Goal: Task Accomplishment & Management: Manage account settings

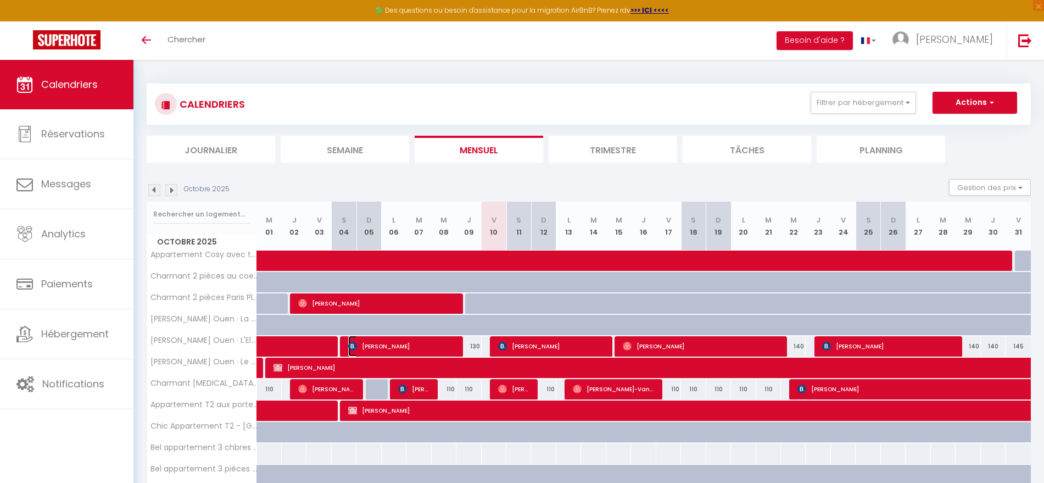
click at [372, 347] on span "[PERSON_NAME]" at bounding box center [401, 346] width 107 height 21
select select "OK"
select select "1"
select select "0"
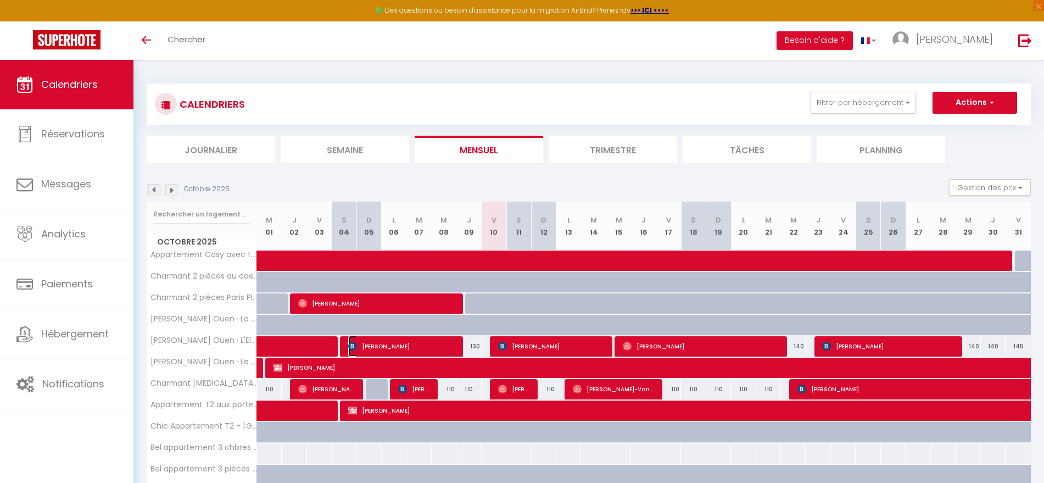
select select "1"
select select
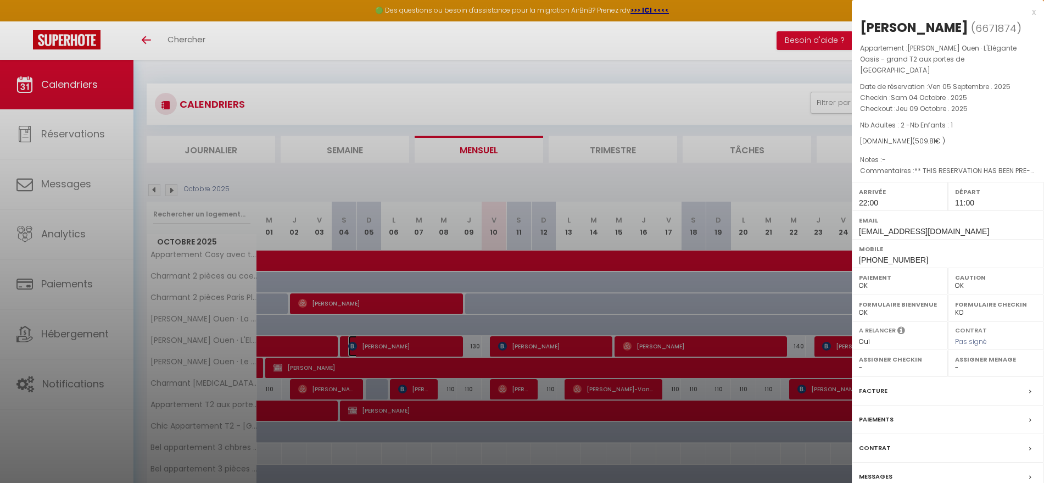
select select "38947"
click at [408, 389] on div at bounding box center [522, 241] width 1044 height 483
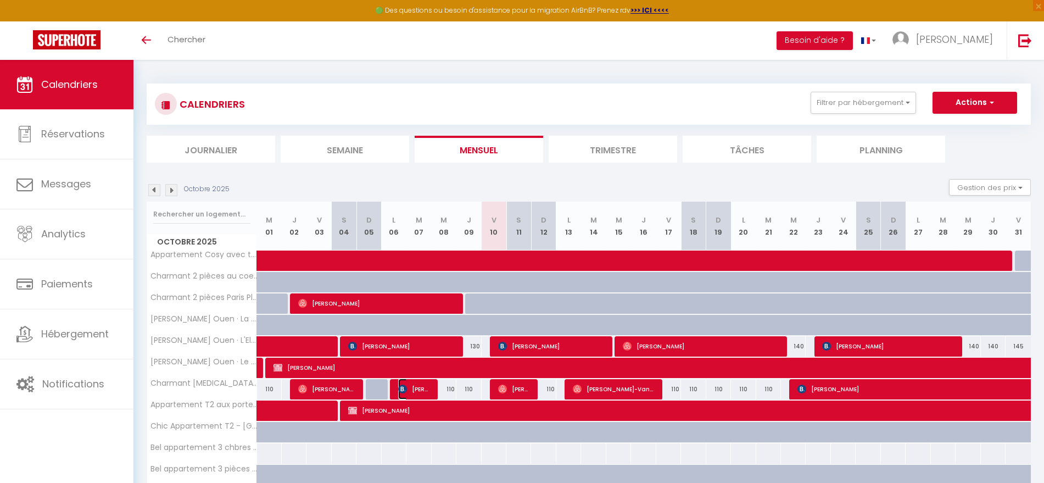
click at [423, 392] on span "[PERSON_NAME]" at bounding box center [414, 389] width 33 height 21
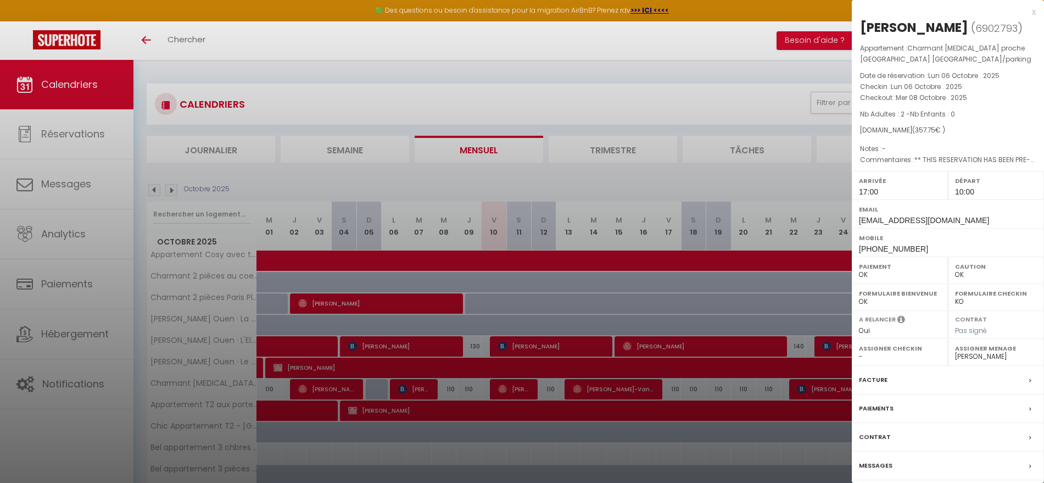
click at [866, 468] on label "Messages" at bounding box center [876, 466] width 34 height 12
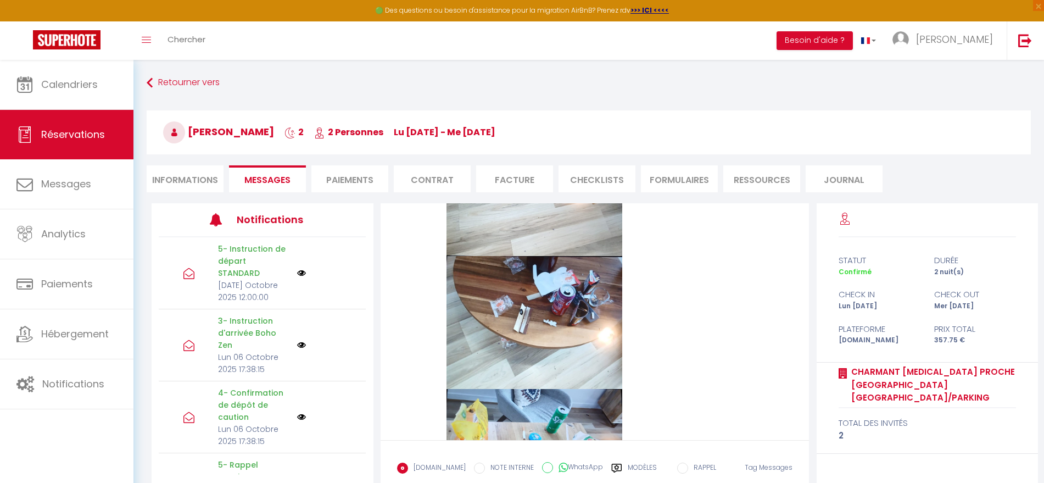
scroll to position [7639, 0]
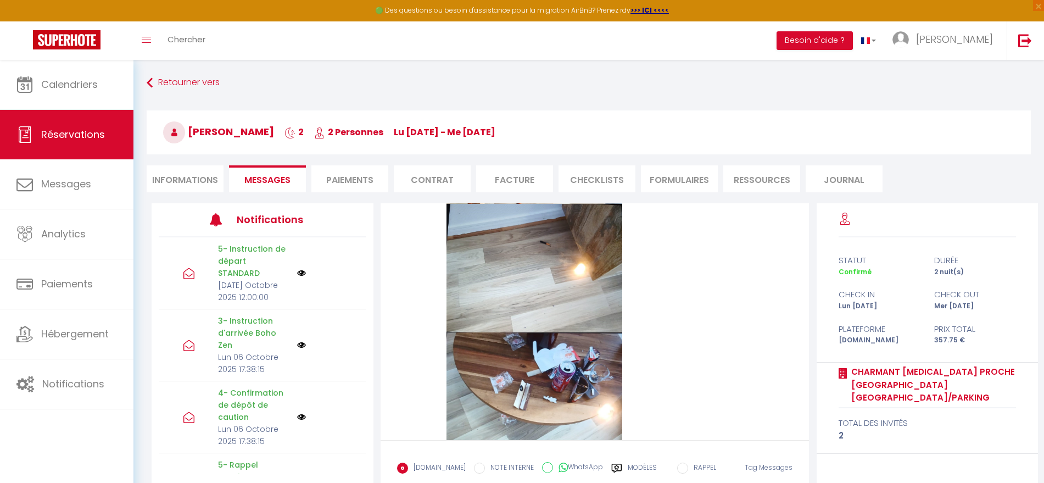
click at [195, 174] on li "Informations" at bounding box center [185, 178] width 77 height 27
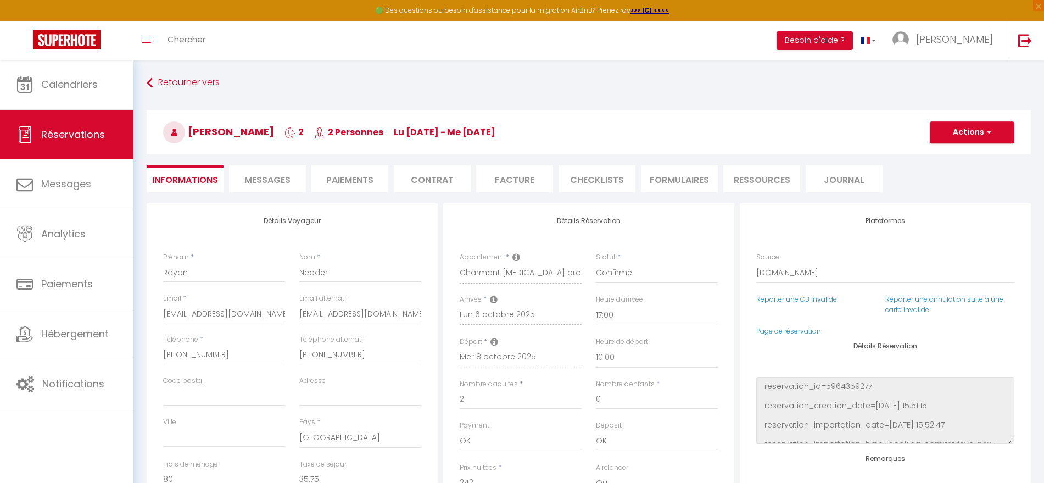
checkbox input "false"
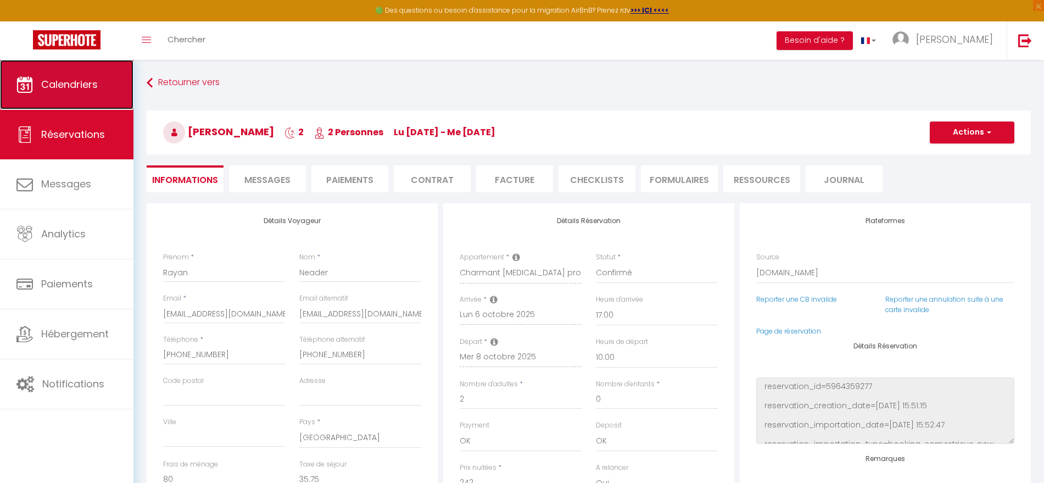
click at [58, 87] on span "Calendriers" at bounding box center [69, 84] width 57 height 14
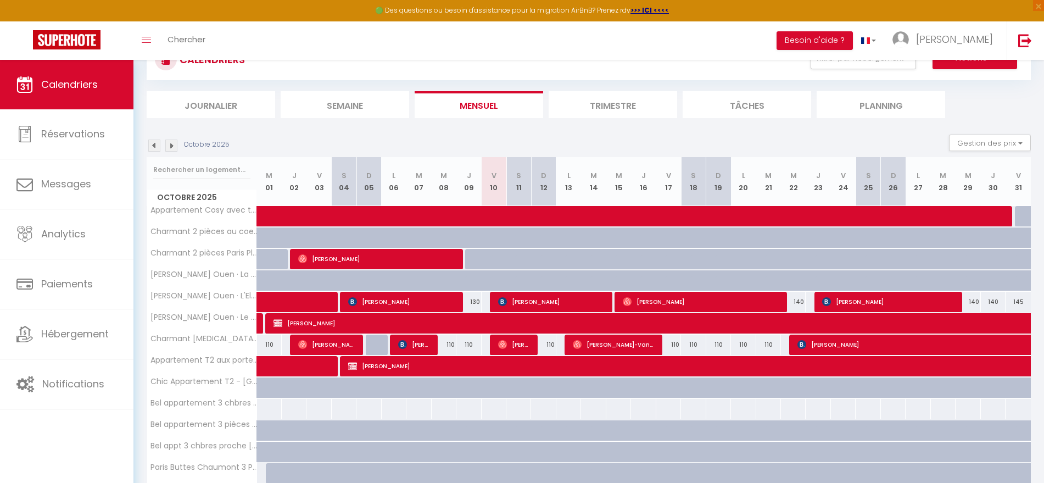
scroll to position [69, 0]
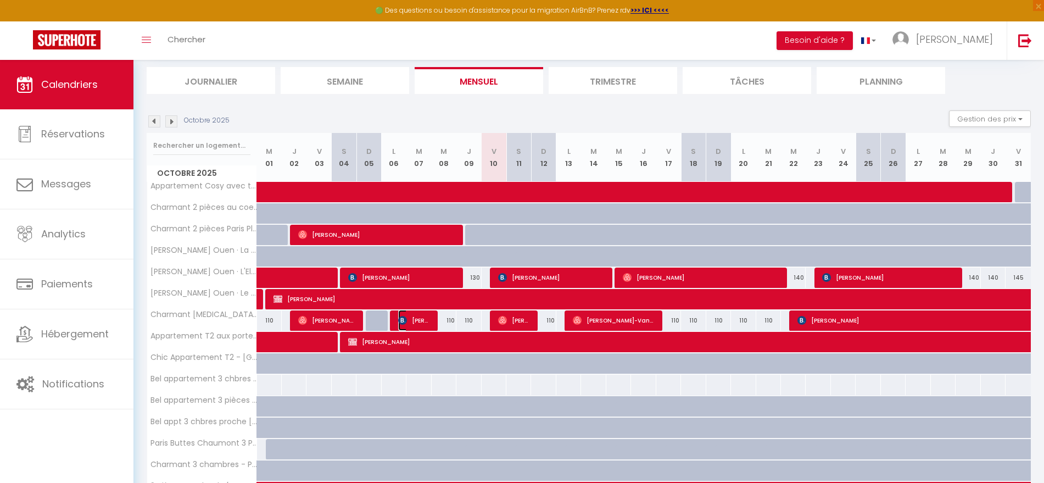
click at [414, 321] on span "[PERSON_NAME]" at bounding box center [414, 320] width 33 height 21
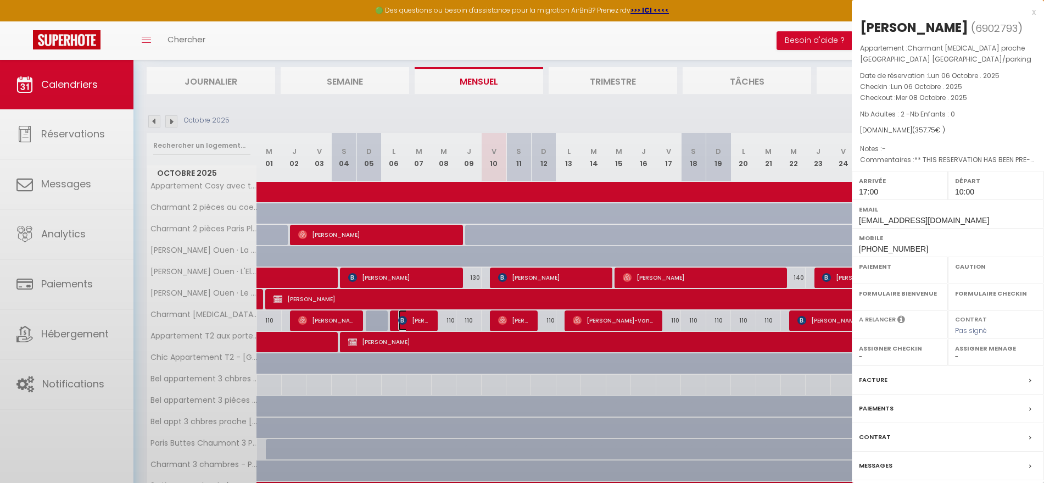
select select "OK"
select select "1"
select select "0"
select select "1"
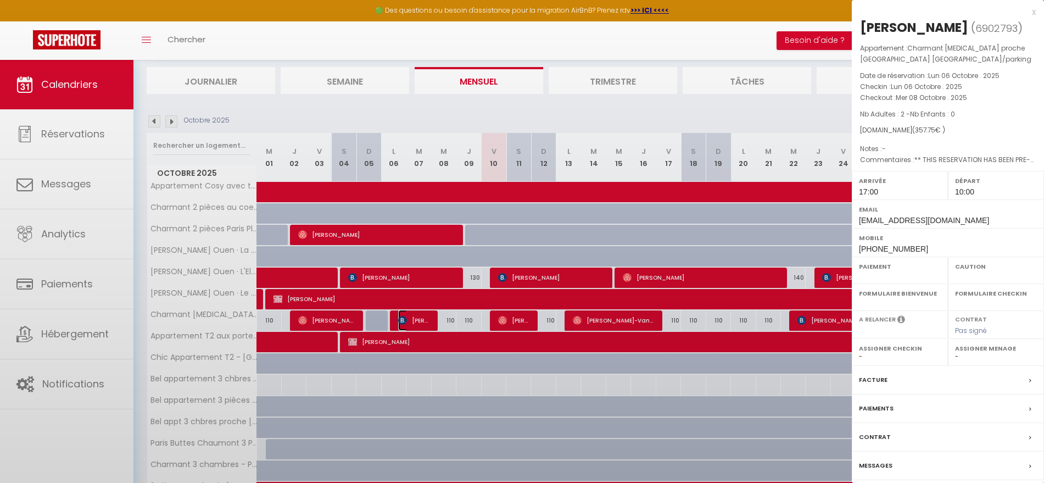
select select
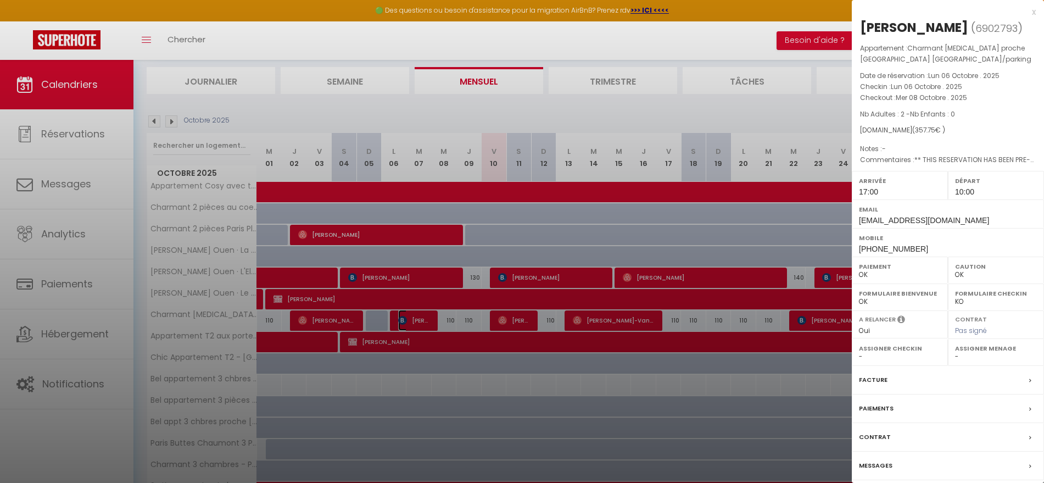
select select "38947"
click at [871, 467] on label "Messages" at bounding box center [876, 466] width 34 height 12
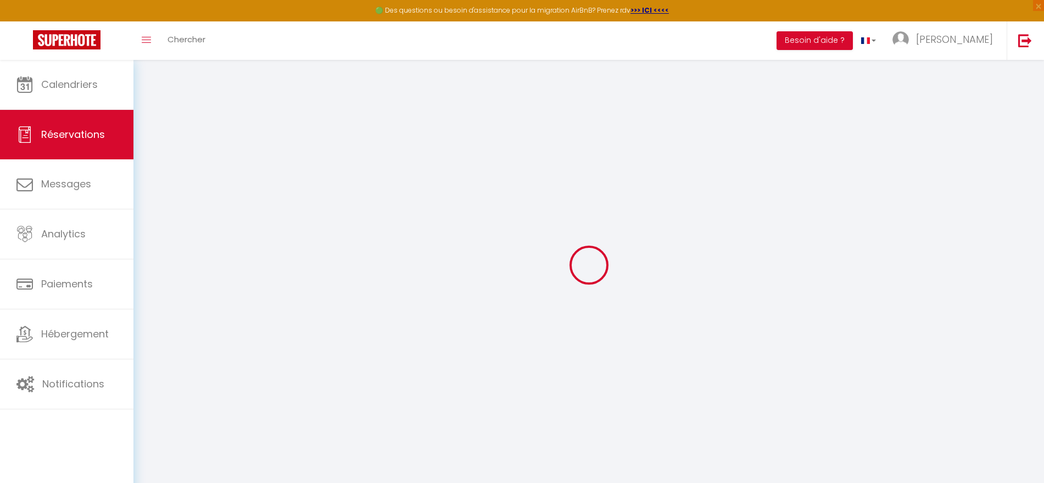
select select
checkbox input "false"
type textarea "** THIS RESERVATION HAS BEEN PRE-PAID ** BOOKING NOTE : Payment charge is EUR 5…"
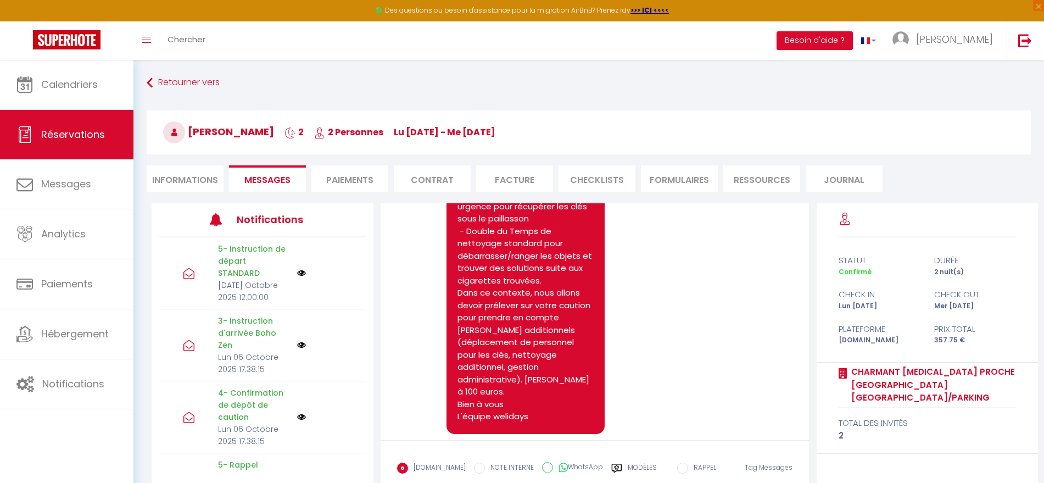
scroll to position [8464, 0]
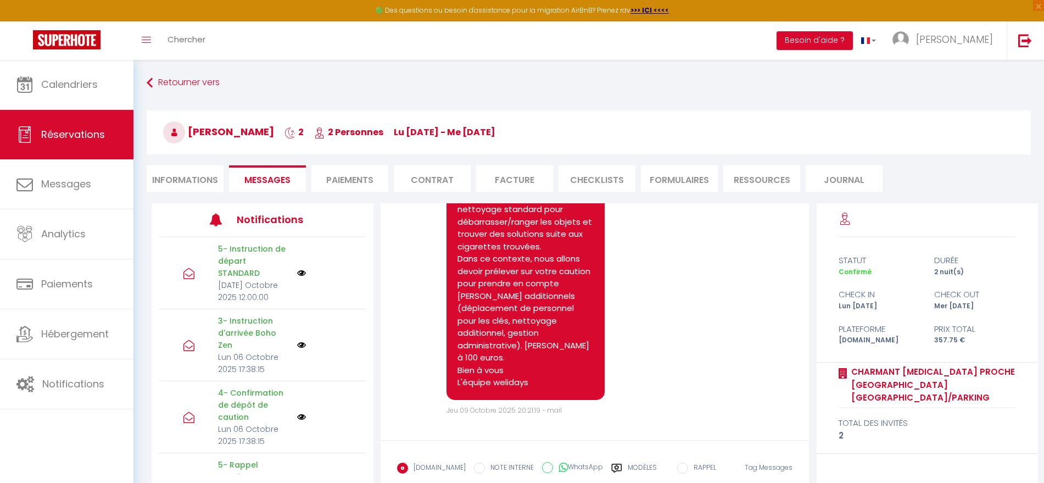
drag, startPoint x: 480, startPoint y: 335, endPoint x: 547, endPoint y: 351, distance: 68.8
click at [547, 351] on pre "Bonjour Rayan, Suite à nos messages successifs, nous n' avons pas encore eu de …" at bounding box center [526, 185] width 136 height 408
click at [557, 362] on pre "Bonjour Rayan, Suite à nos messages successifs, nous n' avons pas encore eu de …" at bounding box center [526, 185] width 136 height 408
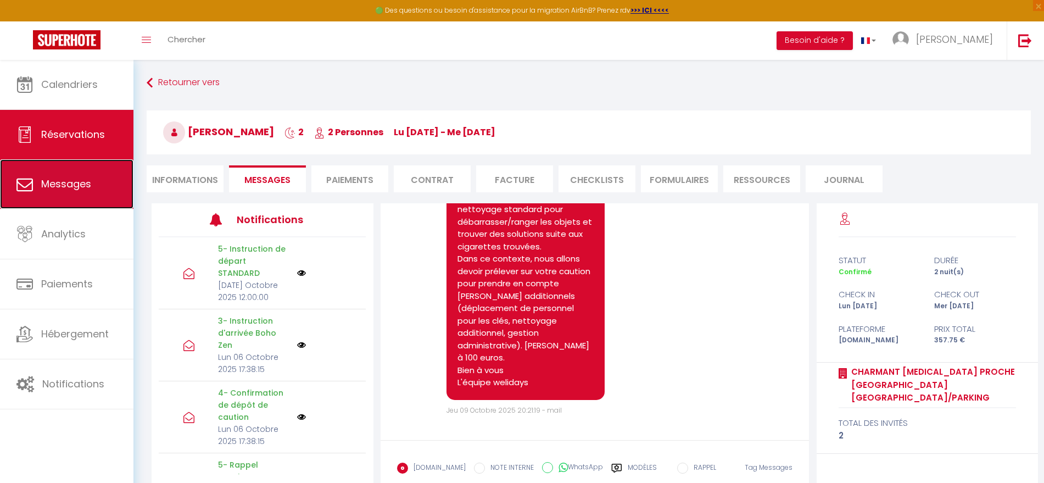
click at [49, 194] on link "Messages" at bounding box center [67, 183] width 134 height 49
select select "message"
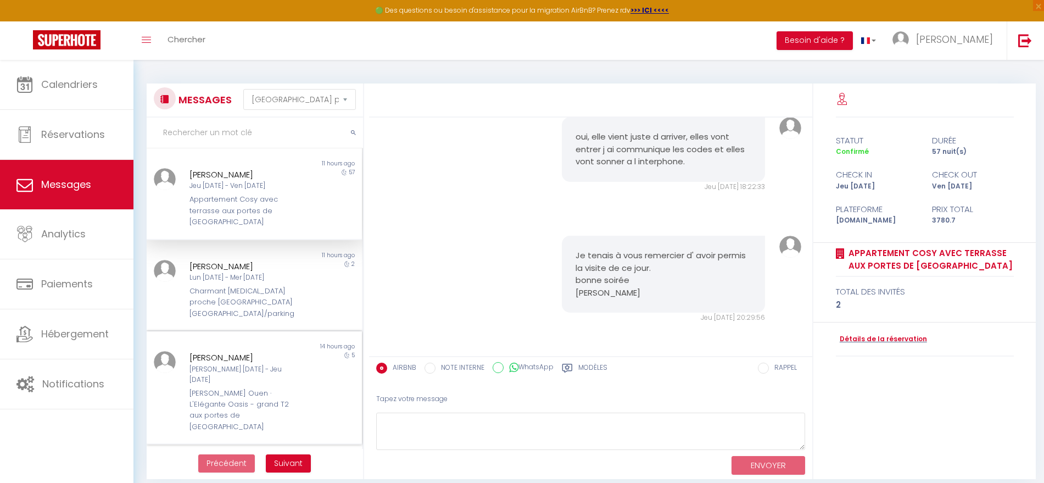
click at [246, 331] on div "Non lu 14 hours ago [PERSON_NAME] [DATE] - Jeu [DATE] [PERSON_NAME] Ouen · L'El…" at bounding box center [254, 387] width 215 height 113
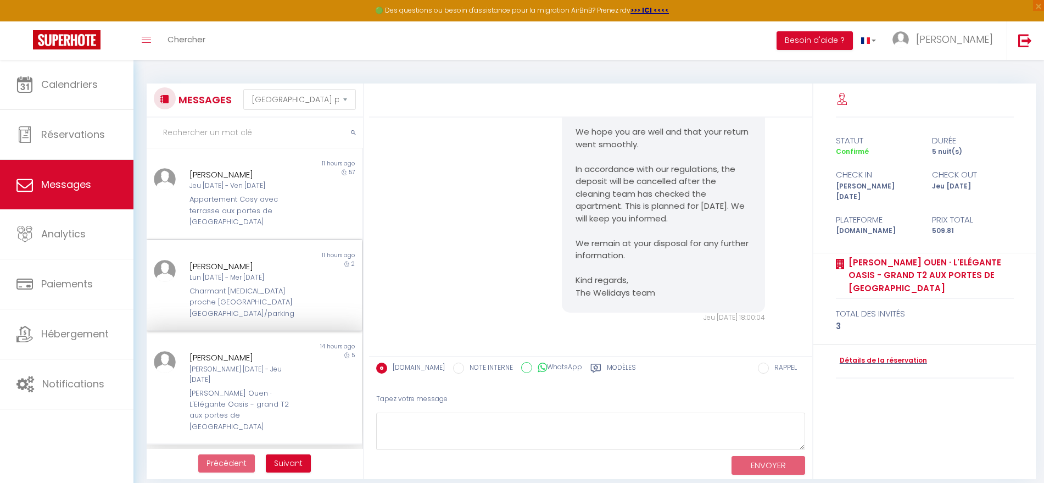
click at [227, 260] on div "[PERSON_NAME]" at bounding box center [245, 266] width 111 height 13
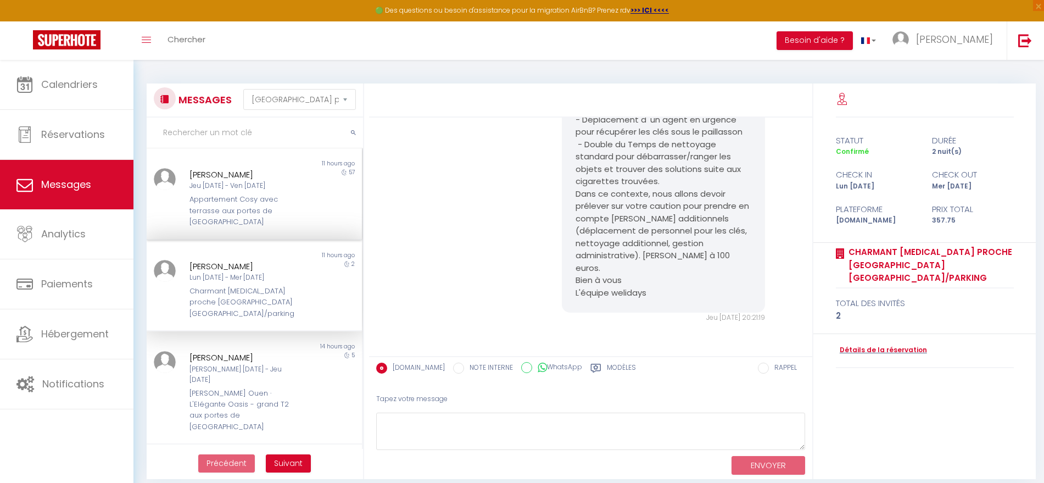
click at [237, 205] on div "Appartement Cosy avec terrasse aux portes de [GEOGRAPHIC_DATA]" at bounding box center [245, 211] width 111 height 34
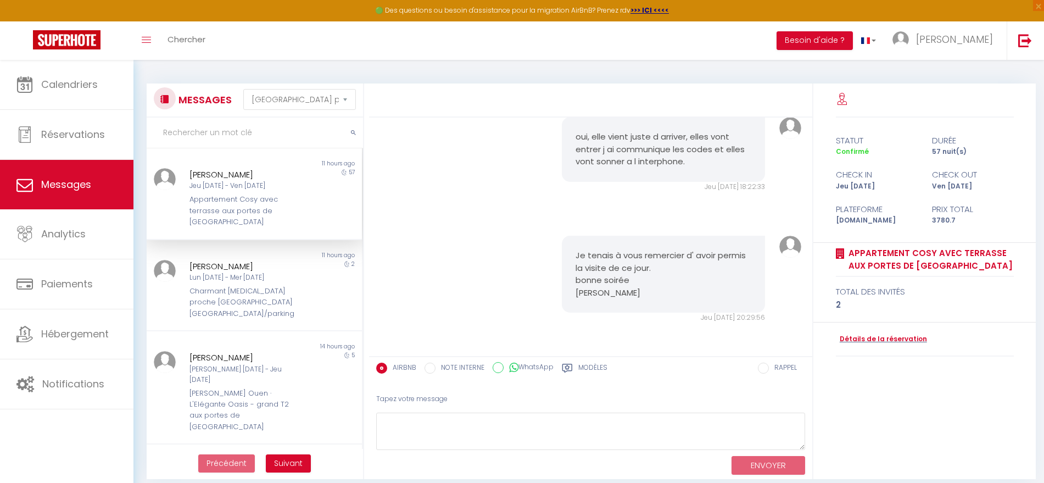
scroll to position [8249, 0]
click at [260, 273] on div "Lun [DATE] - Mer [DATE]" at bounding box center [245, 278] width 111 height 10
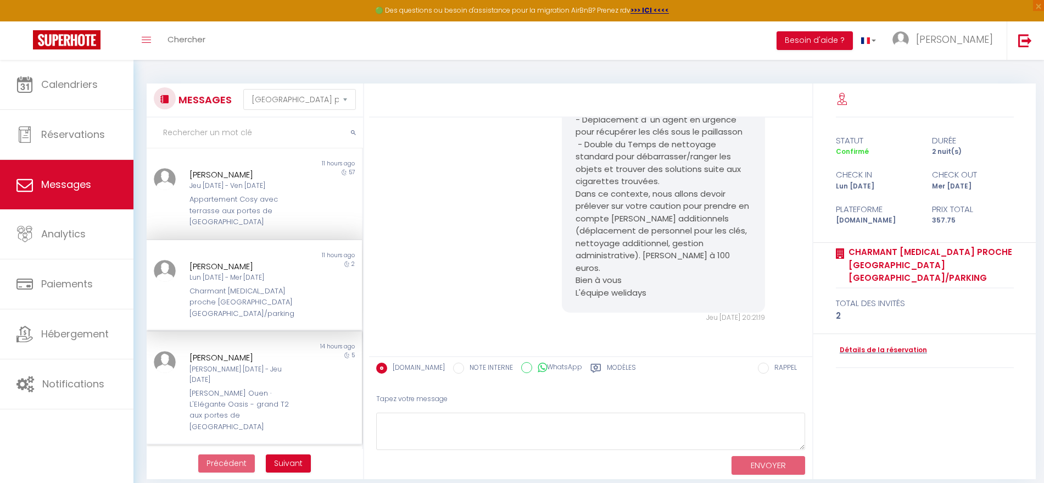
click at [242, 351] on div "[PERSON_NAME]" at bounding box center [245, 357] width 111 height 13
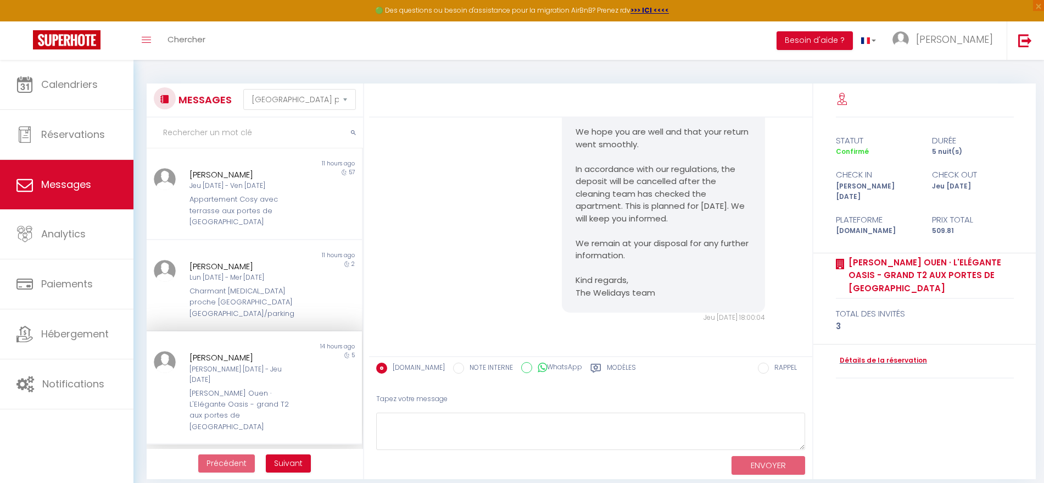
scroll to position [69, 0]
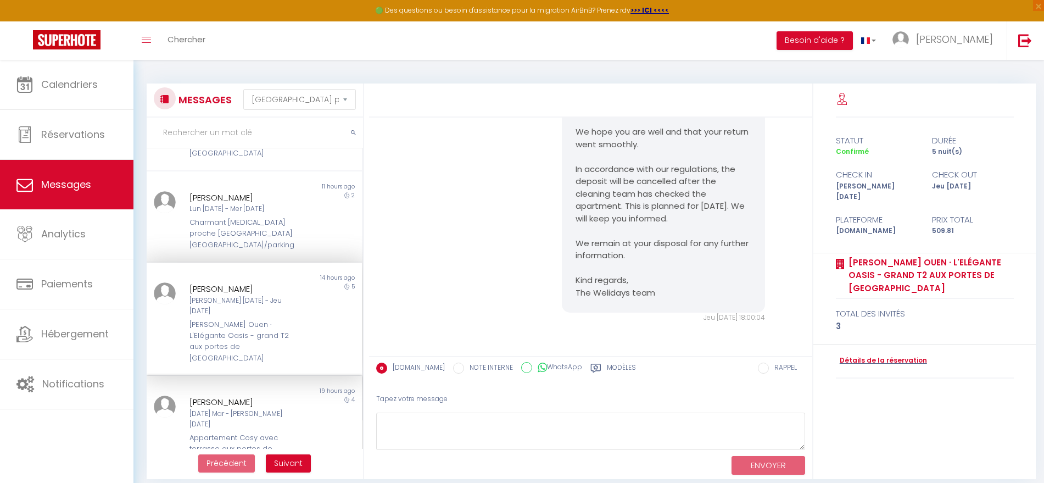
click at [201, 396] on div "[PERSON_NAME]" at bounding box center [245, 402] width 111 height 13
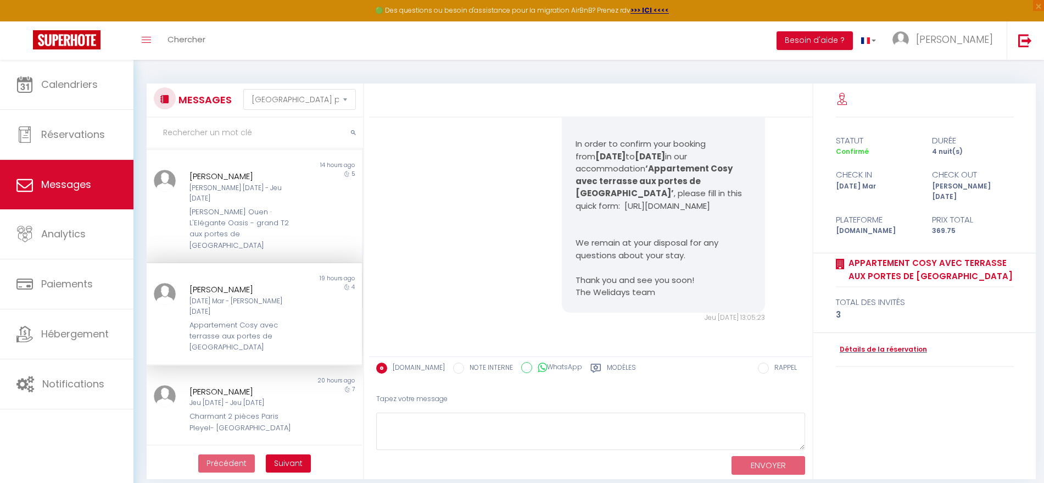
scroll to position [206, 0]
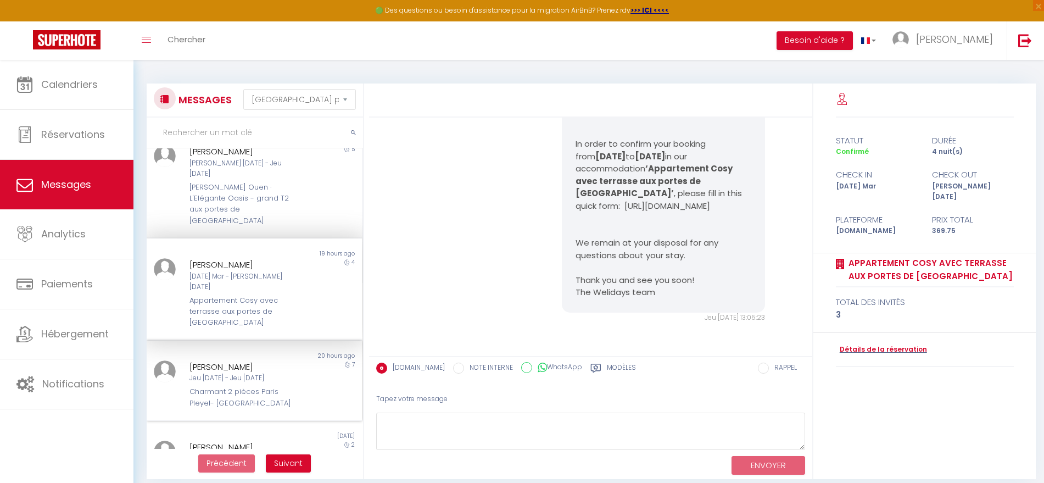
click at [210, 373] on div "Jeu [DATE] - Jeu [DATE]" at bounding box center [245, 378] width 111 height 10
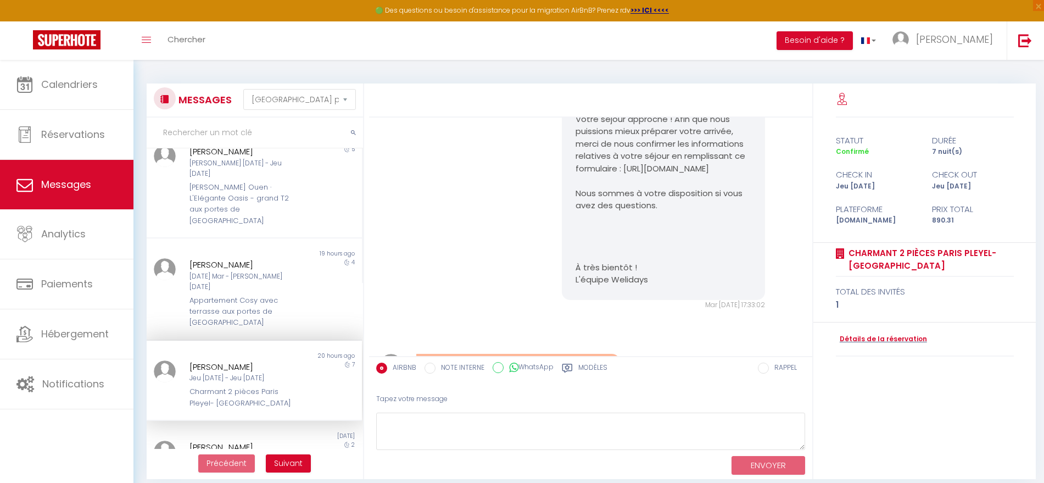
scroll to position [5950, 0]
